Goal: Find specific page/section: Find specific page/section

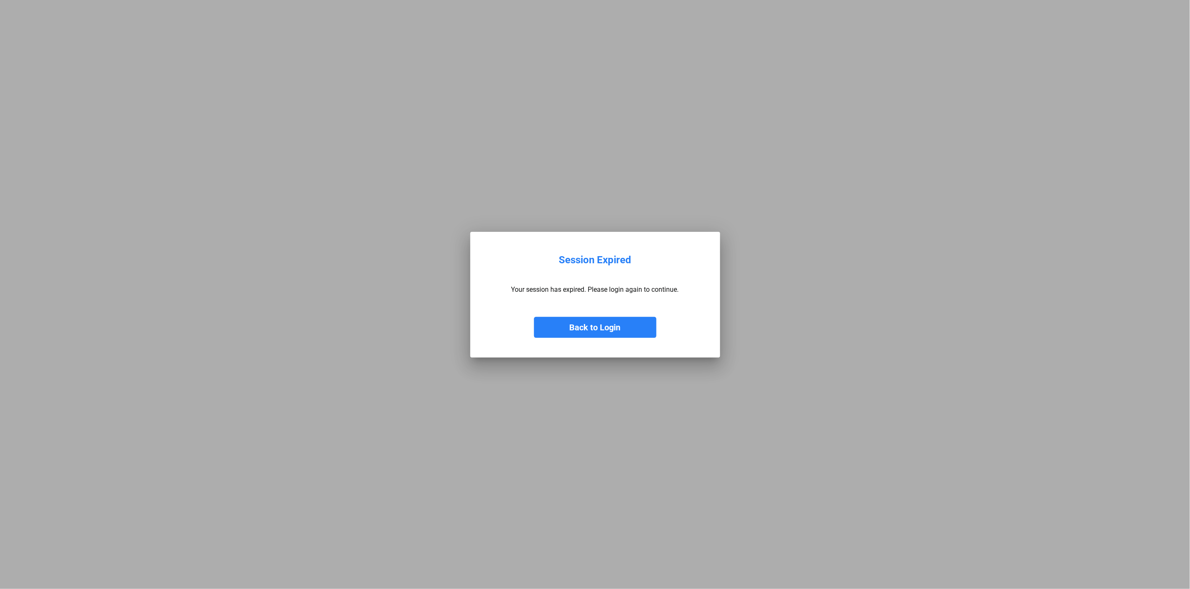
click at [639, 322] on button "Back to Login" at bounding box center [595, 327] width 122 height 21
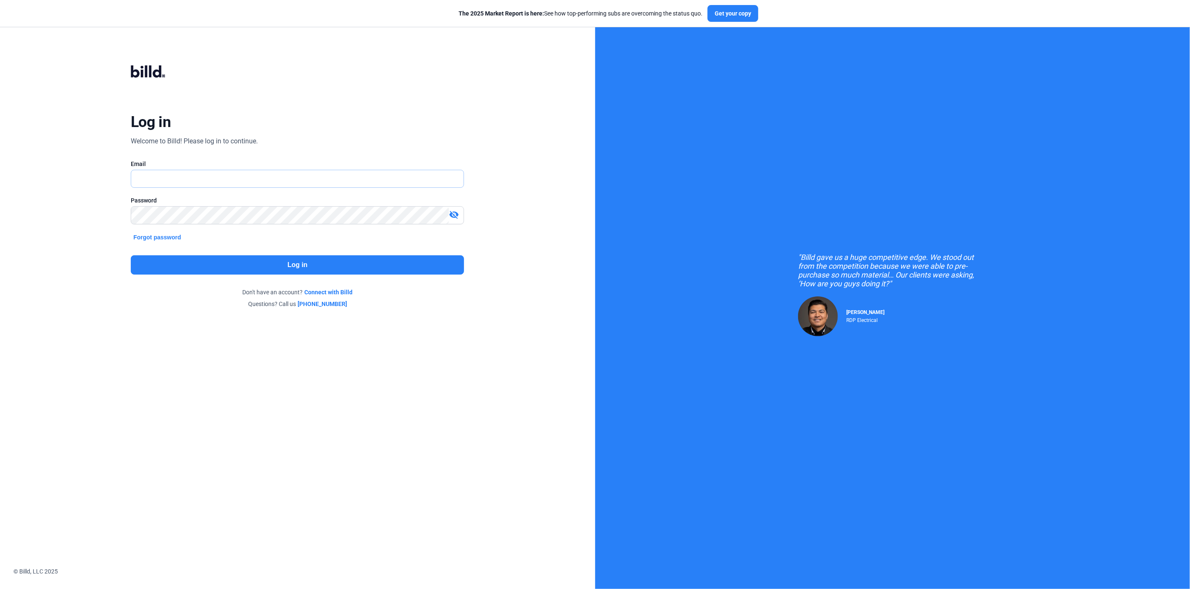
type input "[PERSON_NAME][EMAIL_ADDRESS][DOMAIN_NAME]"
click at [235, 270] on button "Log in" at bounding box center [297, 264] width 333 height 19
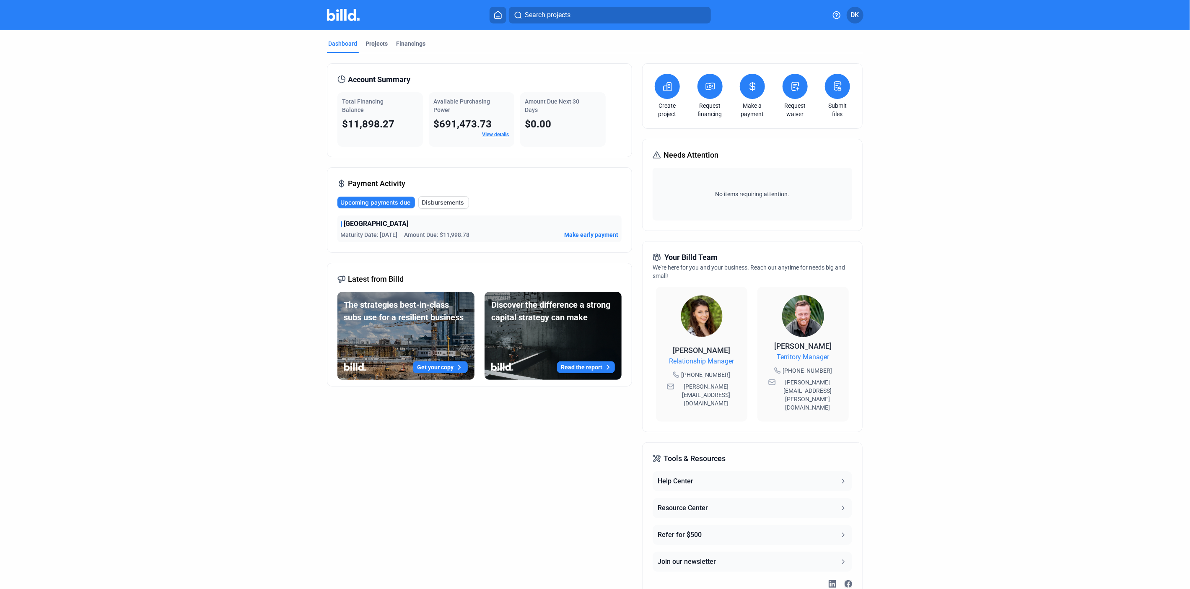
click at [707, 356] on div "[PERSON_NAME]" at bounding box center [701, 350] width 57 height 12
